Goal: Task Accomplishment & Management: Manage account settings

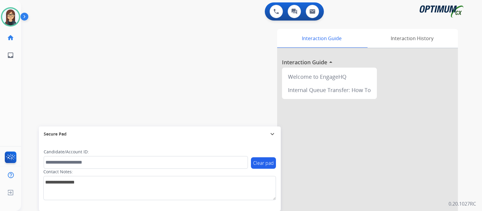
click at [27, 16] on img at bounding box center [26, 17] width 10 height 11
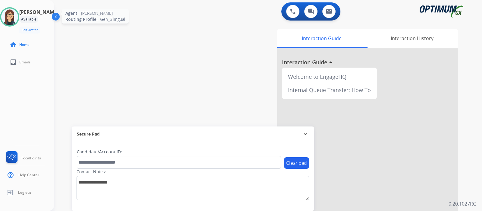
click at [9, 13] on img at bounding box center [9, 16] width 17 height 17
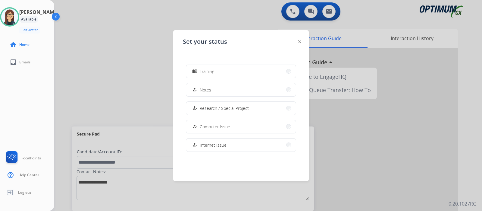
scroll to position [140, 0]
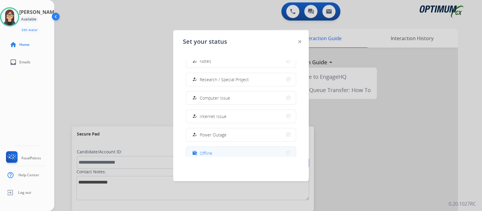
click at [281, 150] on button "work_off Offline" at bounding box center [241, 153] width 110 height 13
